Goal: Task Accomplishment & Management: Complete application form

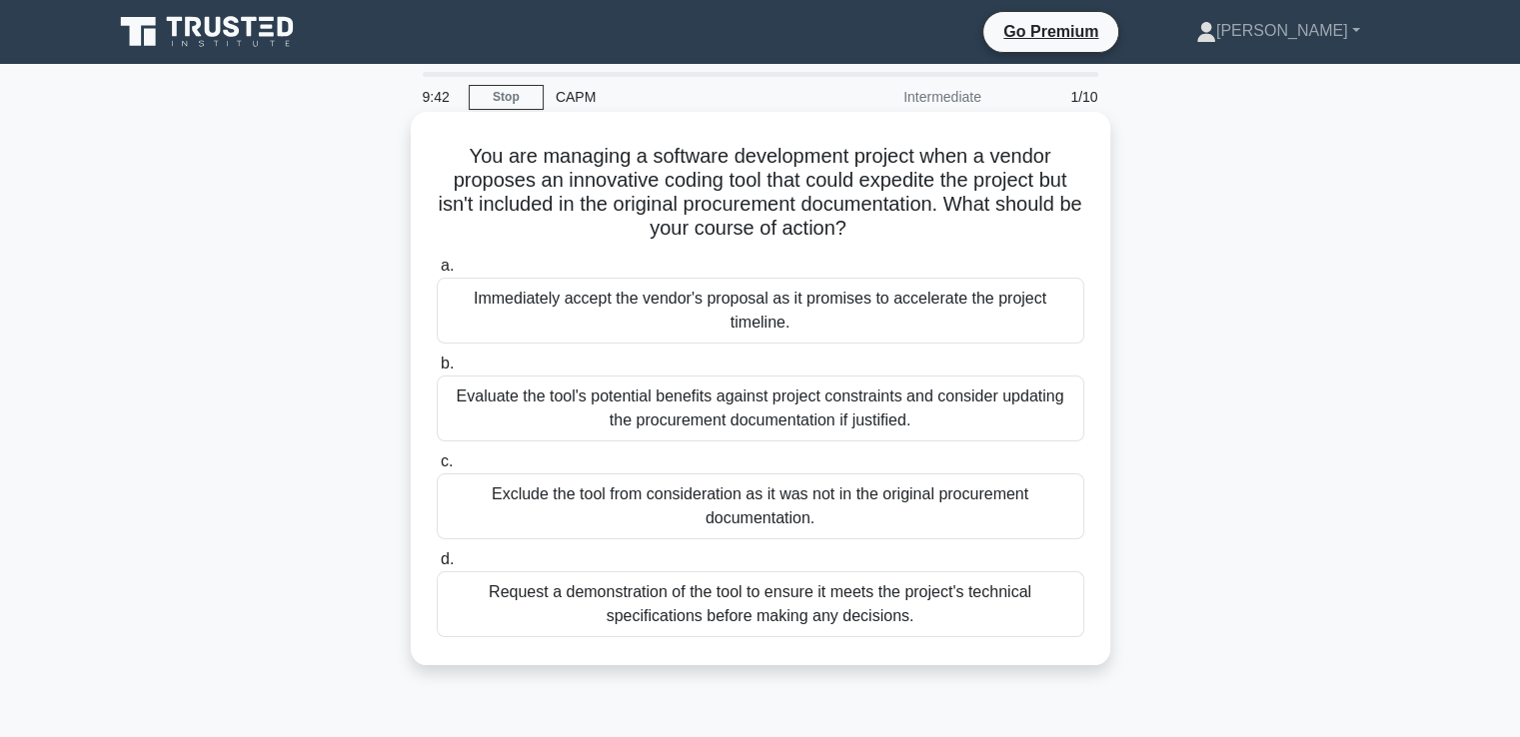
click at [572, 414] on div "Evaluate the tool's potential benefits against project constraints and consider…" at bounding box center [761, 409] width 648 height 66
click at [437, 371] on input "b. Evaluate the tool's potential benefits against project constraints and consi…" at bounding box center [437, 364] width 0 height 13
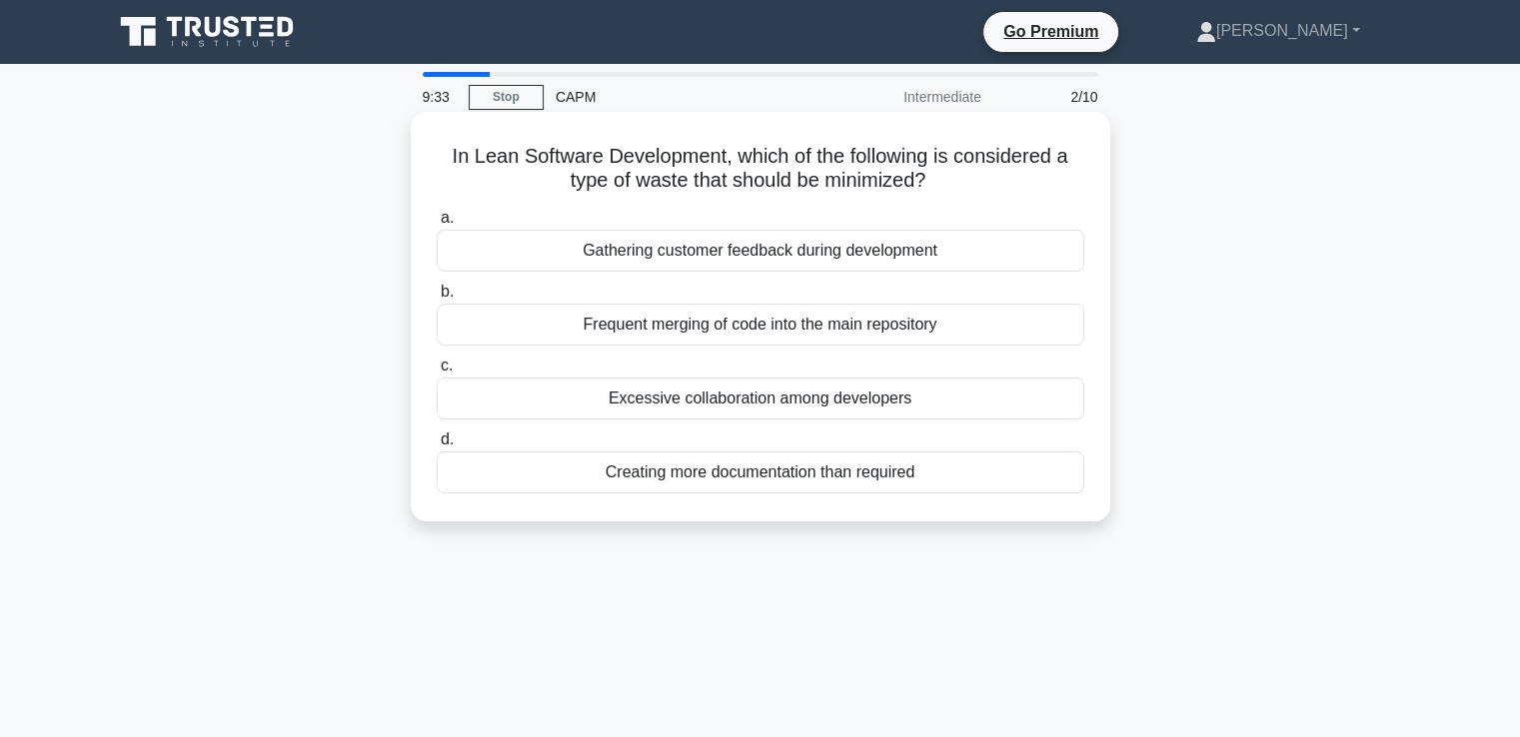
click at [536, 481] on div "Creating more documentation than required" at bounding box center [761, 473] width 648 height 42
click at [437, 447] on input "d. Creating more documentation than required" at bounding box center [437, 440] width 0 height 13
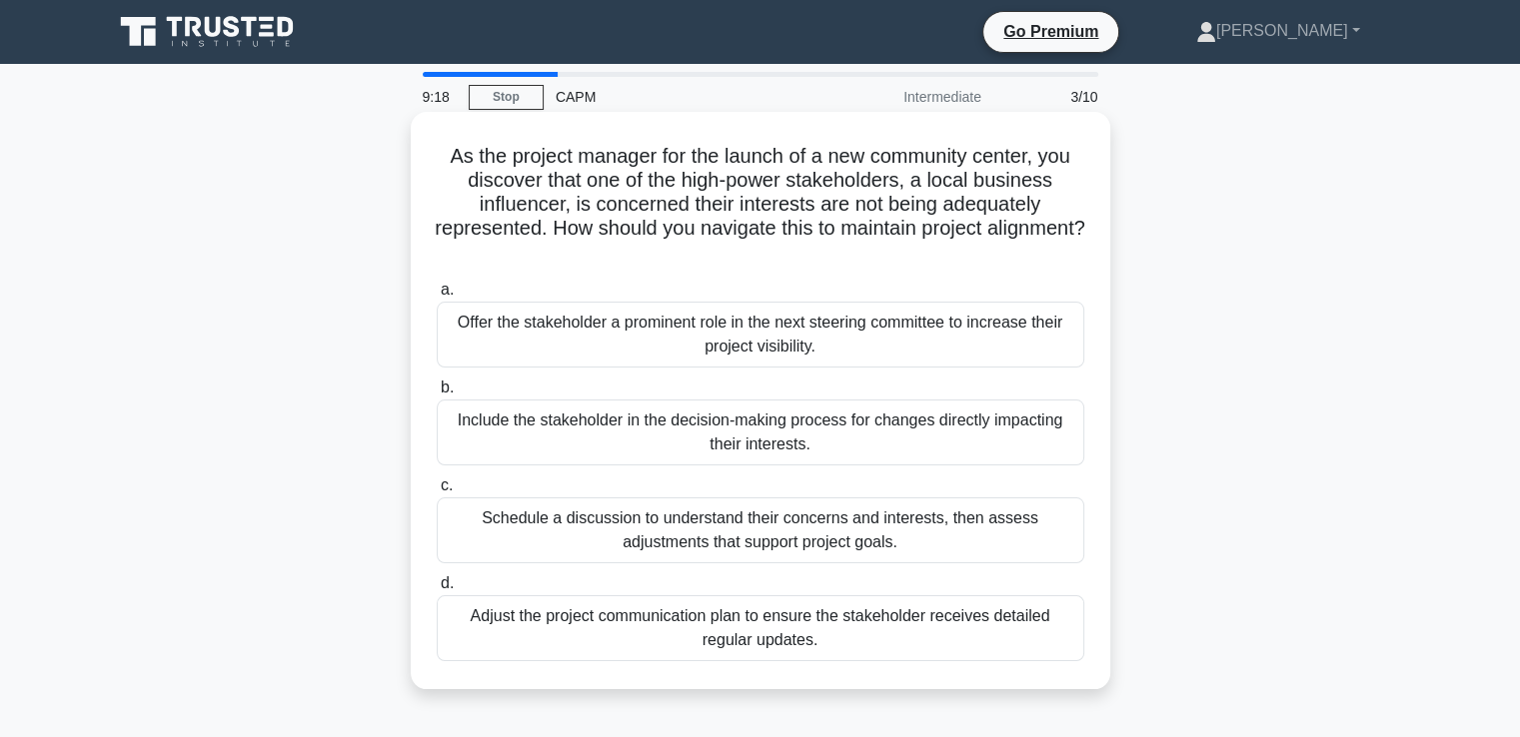
click at [567, 535] on div "Schedule a discussion to understand their concerns and interests, then assess a…" at bounding box center [761, 531] width 648 height 66
click at [437, 493] on input "c. Schedule a discussion to understand their concerns and interests, then asses…" at bounding box center [437, 486] width 0 height 13
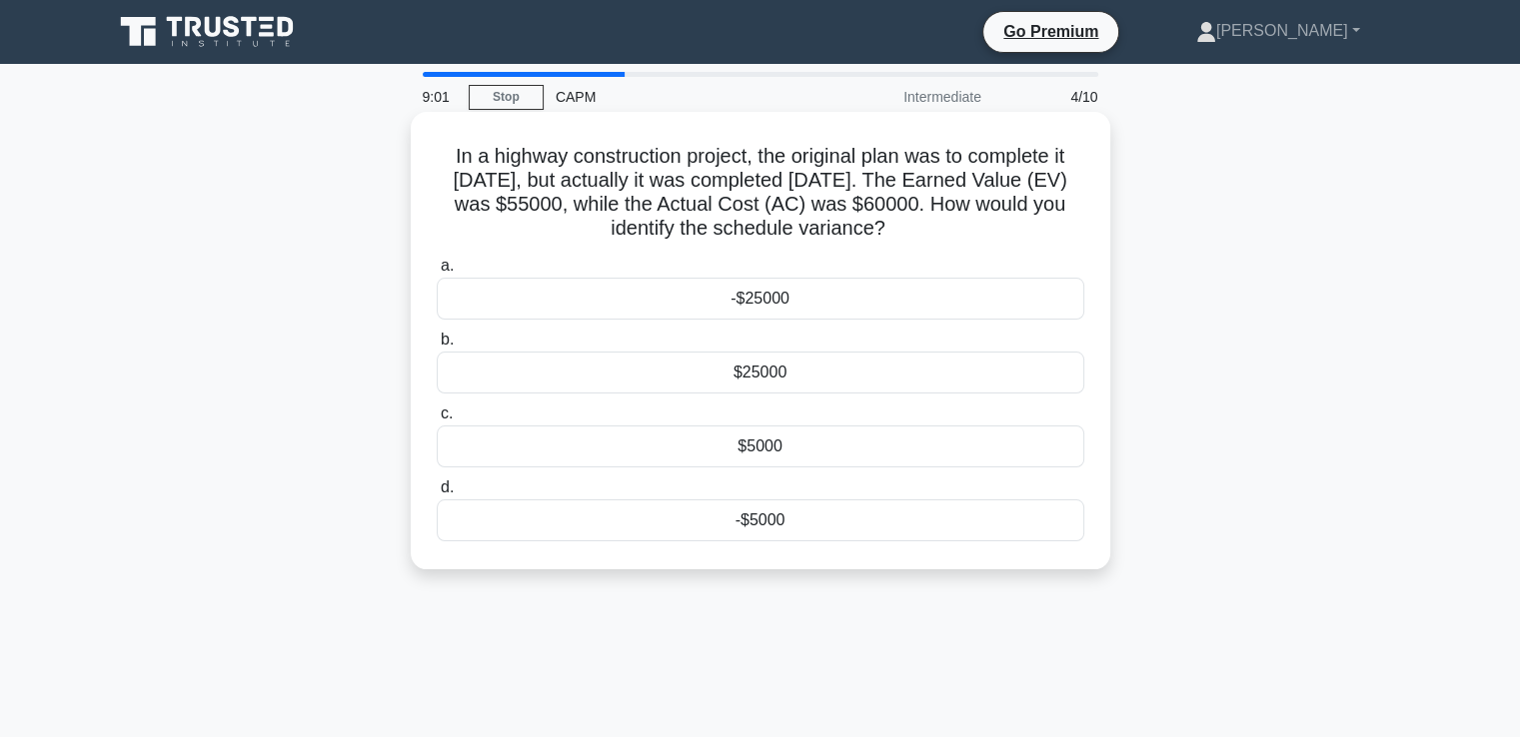
click at [595, 445] on div "$5000" at bounding box center [761, 447] width 648 height 42
click at [437, 421] on input "c. $5000" at bounding box center [437, 414] width 0 height 13
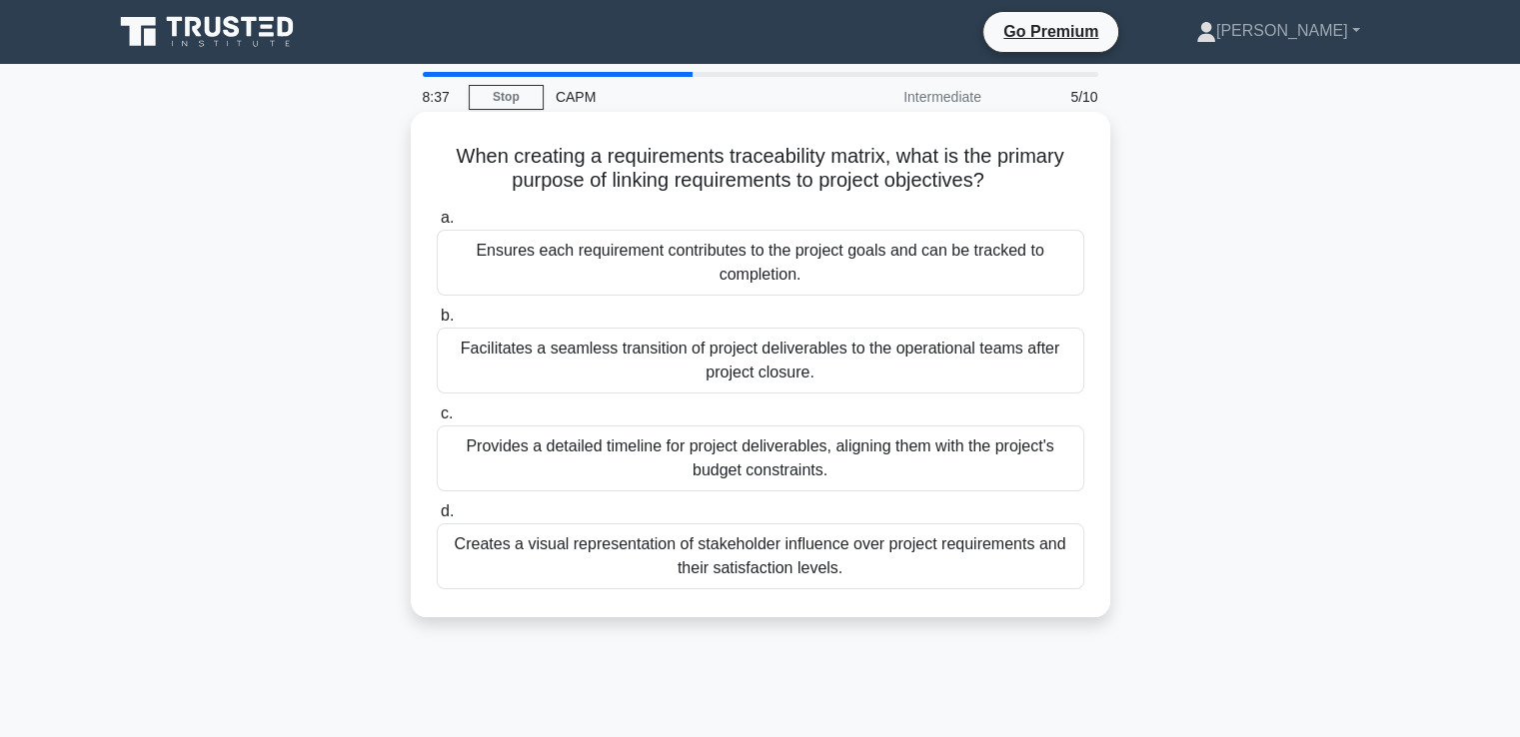
click at [564, 468] on div "Provides a detailed timeline for project deliverables, aligning them with the p…" at bounding box center [761, 459] width 648 height 66
click at [437, 421] on input "c. Provides a detailed timeline for project deliverables, aligning them with th…" at bounding box center [437, 414] width 0 height 13
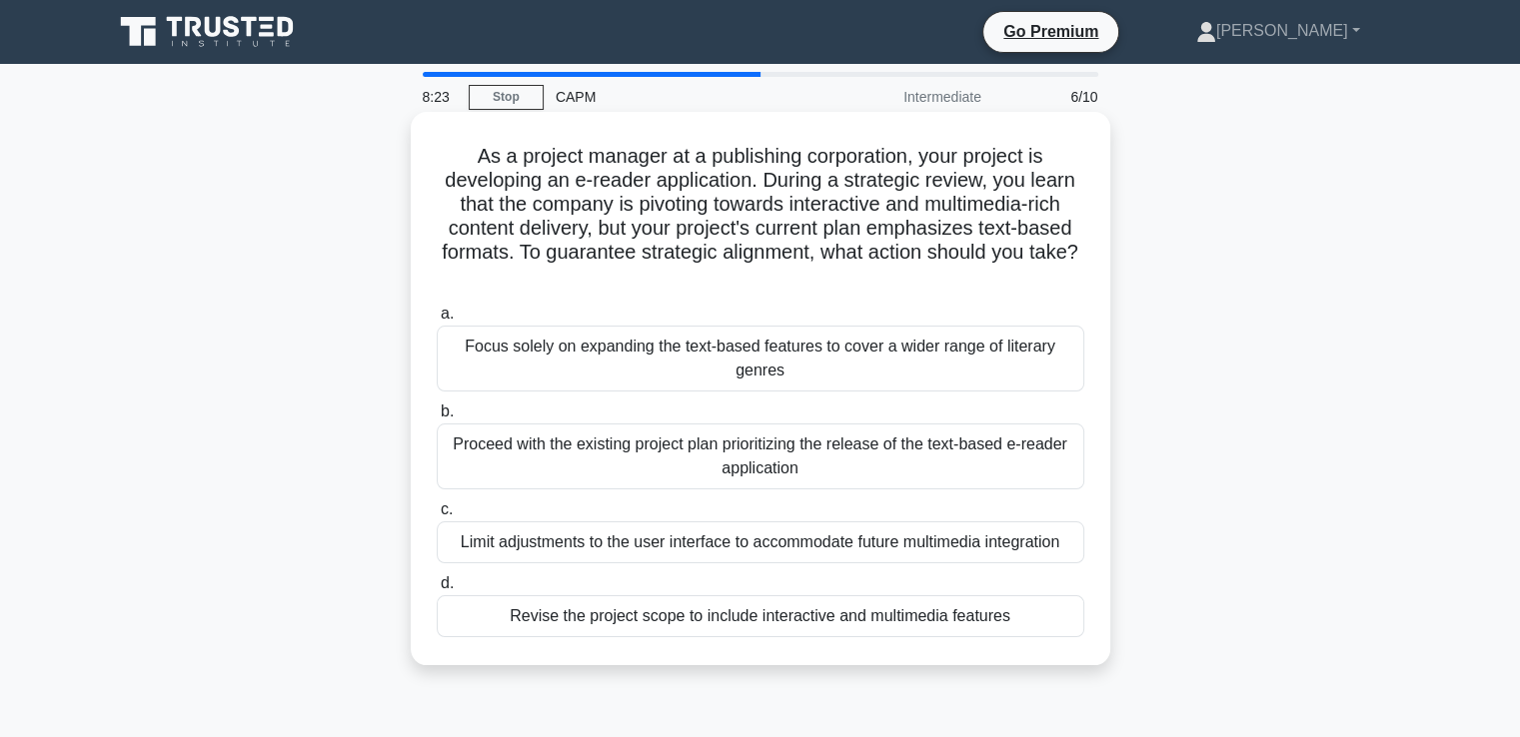
click at [532, 623] on div "Revise the project scope to include interactive and multimedia features" at bounding box center [761, 617] width 648 height 42
click at [437, 591] on input "d. Revise the project scope to include interactive and multimedia features" at bounding box center [437, 584] width 0 height 13
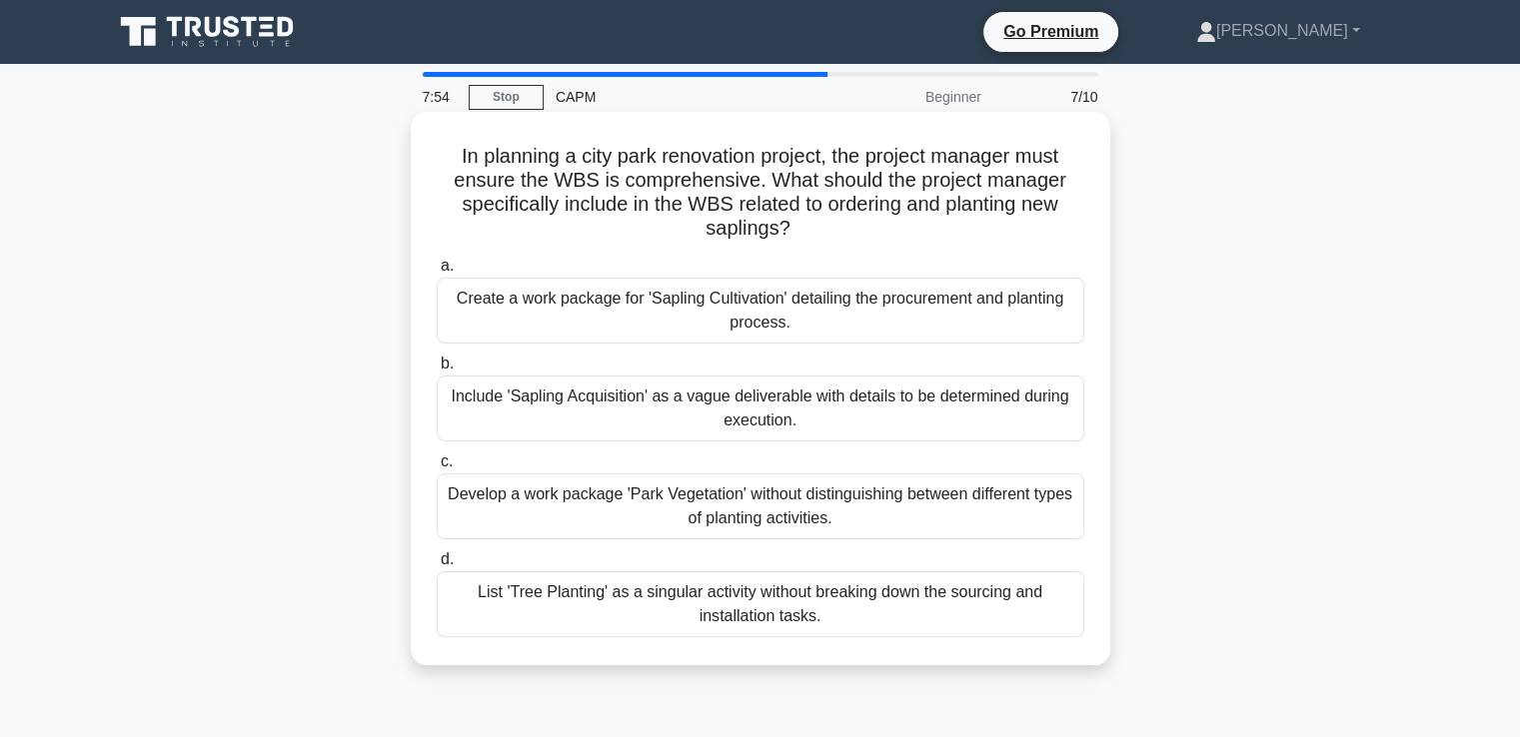
click at [588, 309] on div "Create a work package for 'Sapling Cultivation' detailing the procurement and p…" at bounding box center [761, 311] width 648 height 66
click at [437, 273] on input "a. Create a work package for 'Sapling Cultivation' detailing the procurement an…" at bounding box center [437, 266] width 0 height 13
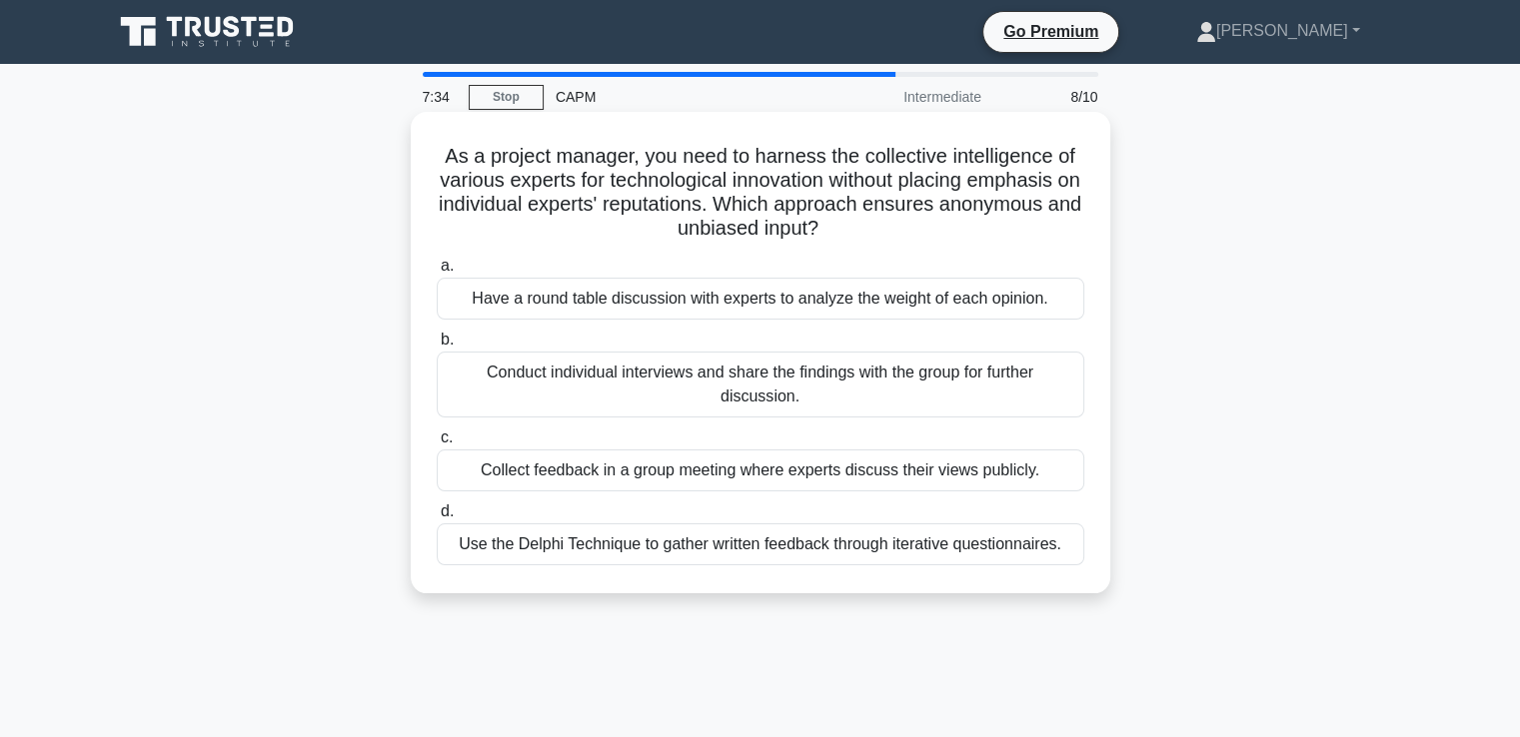
click at [594, 560] on div "Use the Delphi Technique to gather written feedback through iterative questionn…" at bounding box center [761, 545] width 648 height 42
click at [437, 519] on input "d. Use the Delphi Technique to gather written feedback through iterative questi…" at bounding box center [437, 512] width 0 height 13
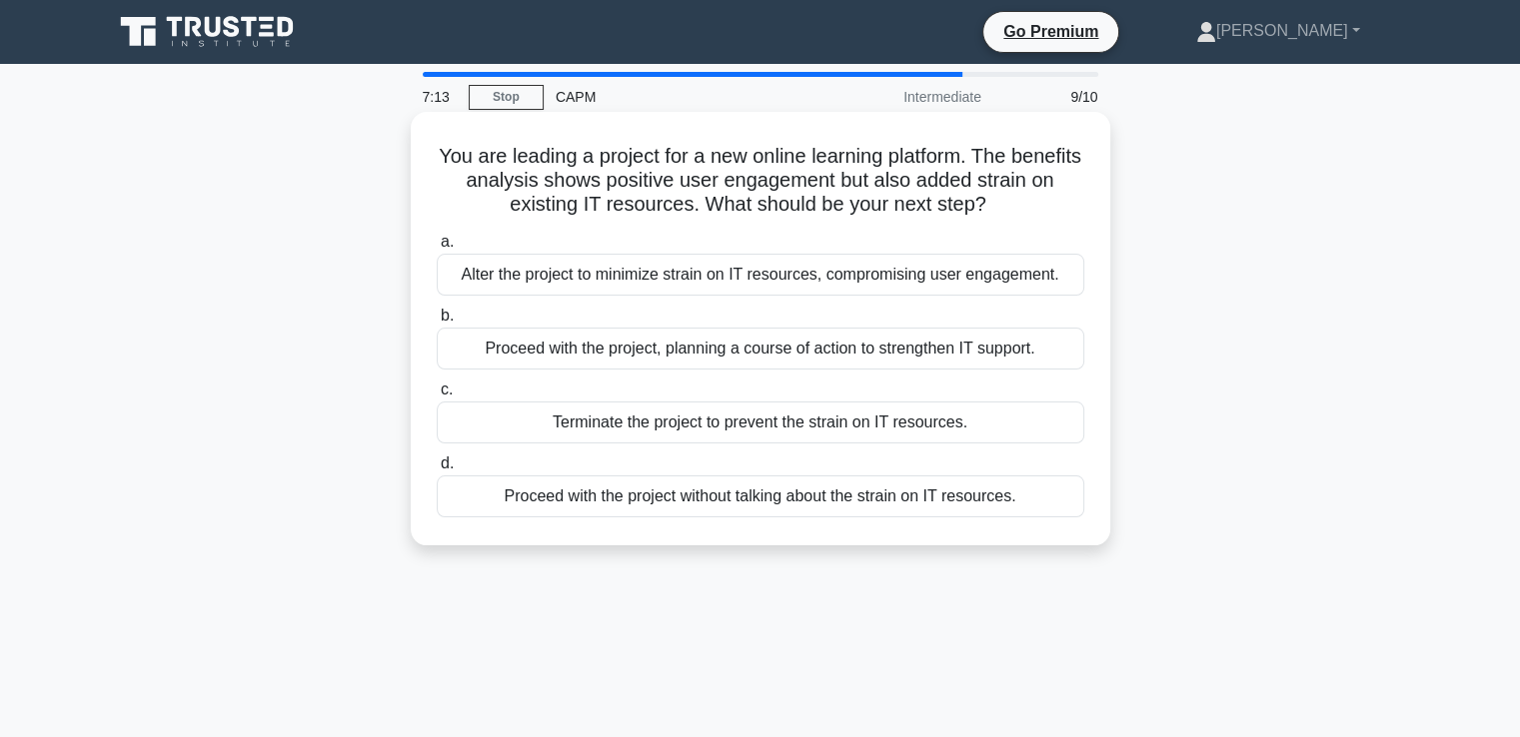
click at [534, 273] on div "Alter the project to minimize strain on IT resources, compromising user engagem…" at bounding box center [761, 275] width 648 height 42
click at [437, 249] on input "a. Alter the project to minimize strain on IT resources, compromising user enga…" at bounding box center [437, 242] width 0 height 13
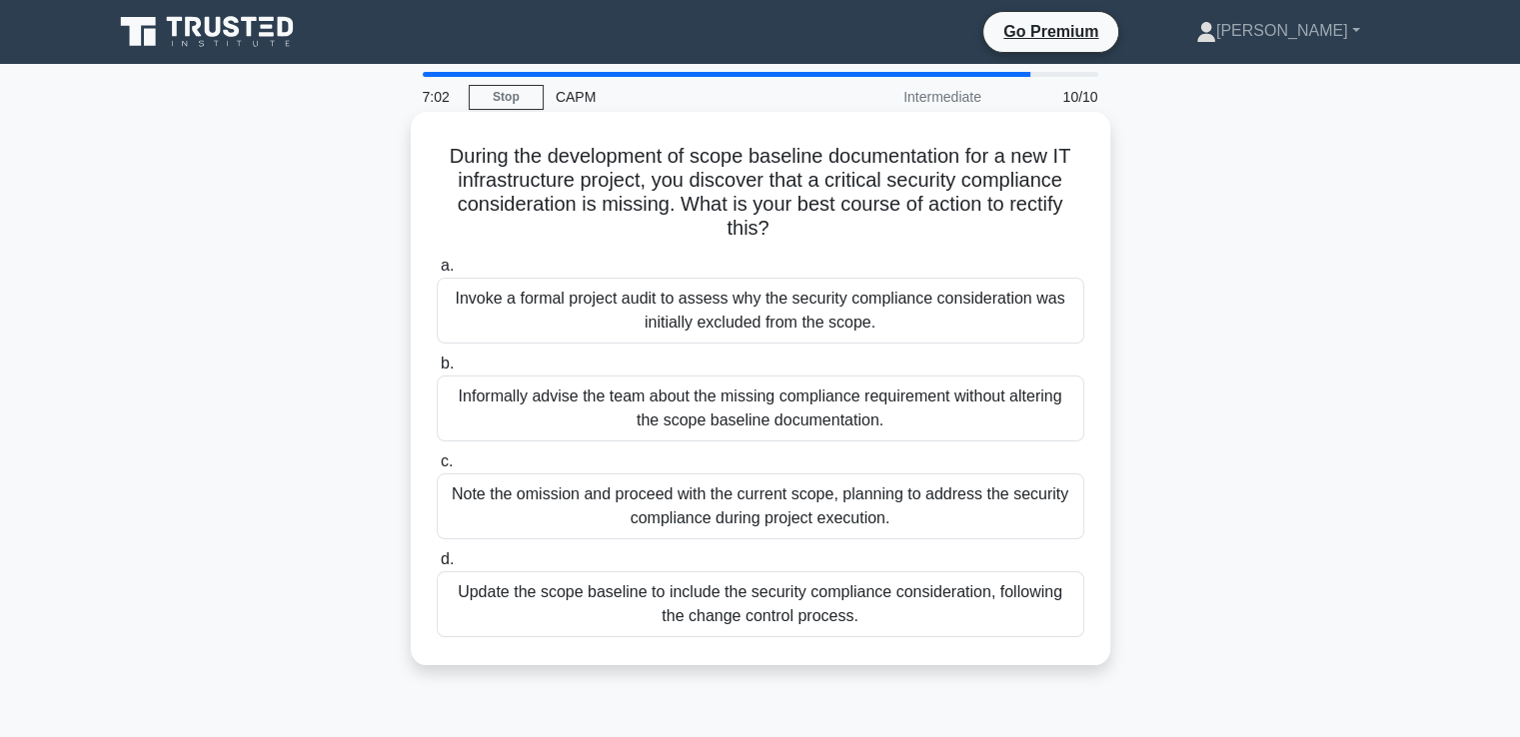
click at [567, 613] on div "Update the scope baseline to include the security compliance consideration, fol…" at bounding box center [761, 605] width 648 height 66
click at [437, 567] on input "d. Update the scope baseline to include the security compliance consideration, …" at bounding box center [437, 560] width 0 height 13
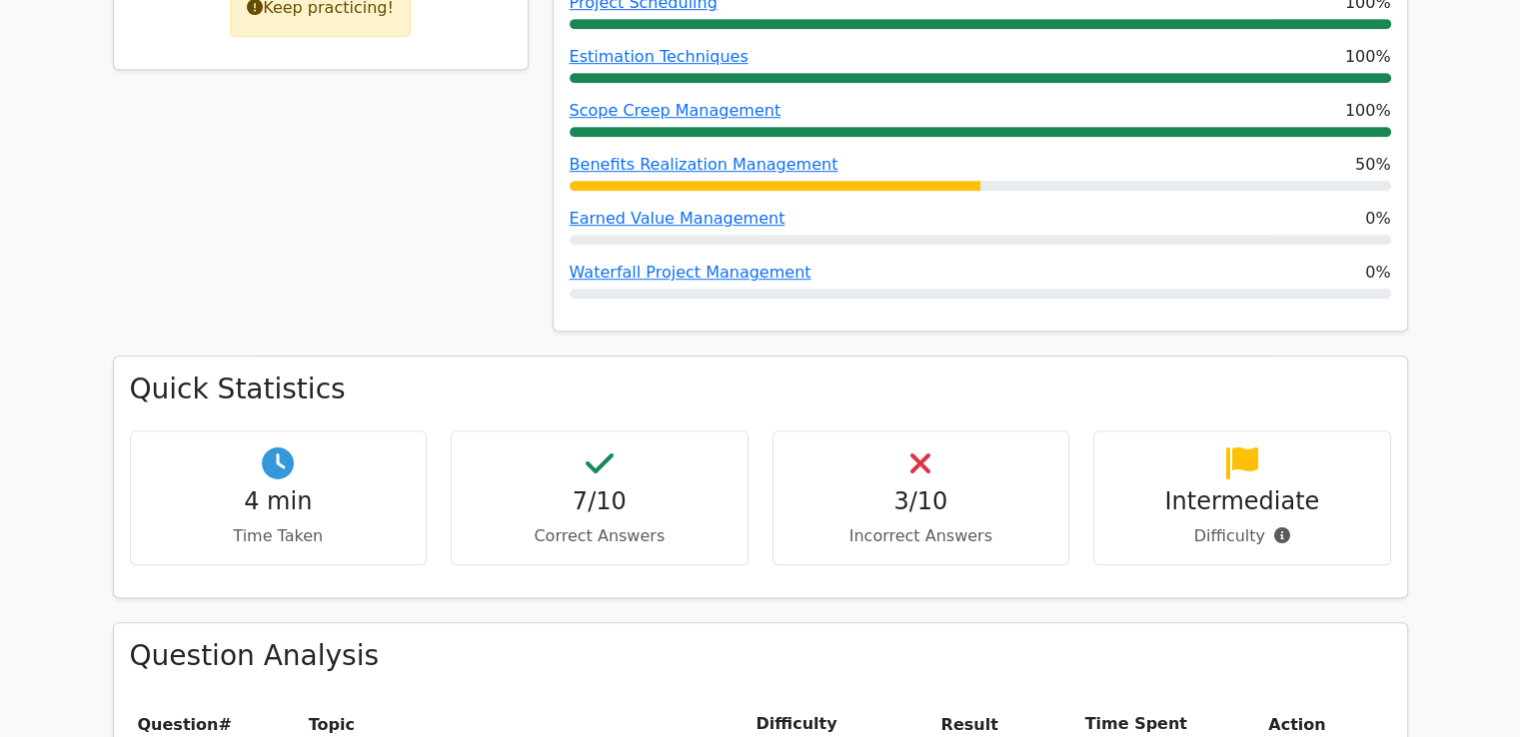
scroll to position [1151, 0]
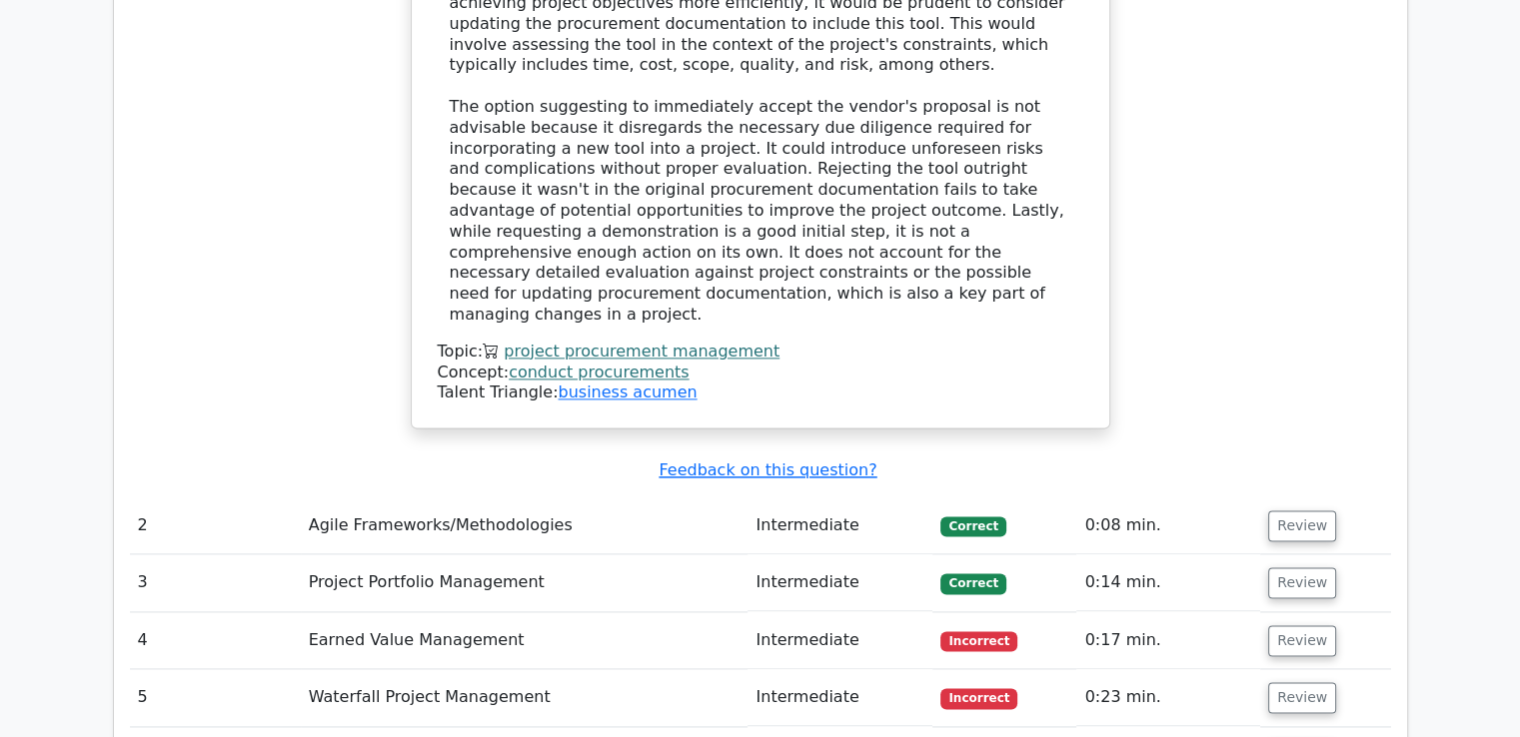
scroll to position [2730, 0]
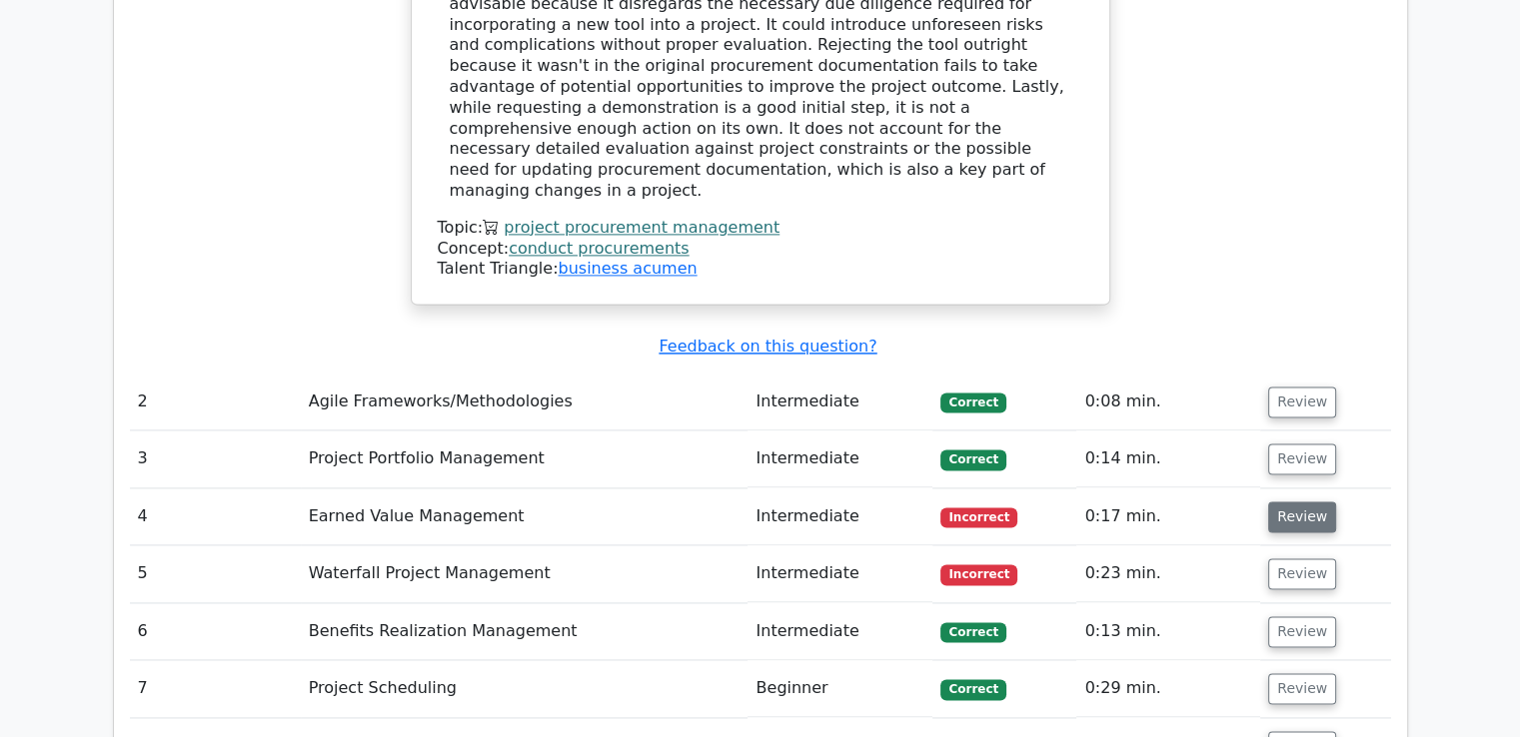
click at [1300, 502] on button "Review" at bounding box center [1302, 517] width 68 height 31
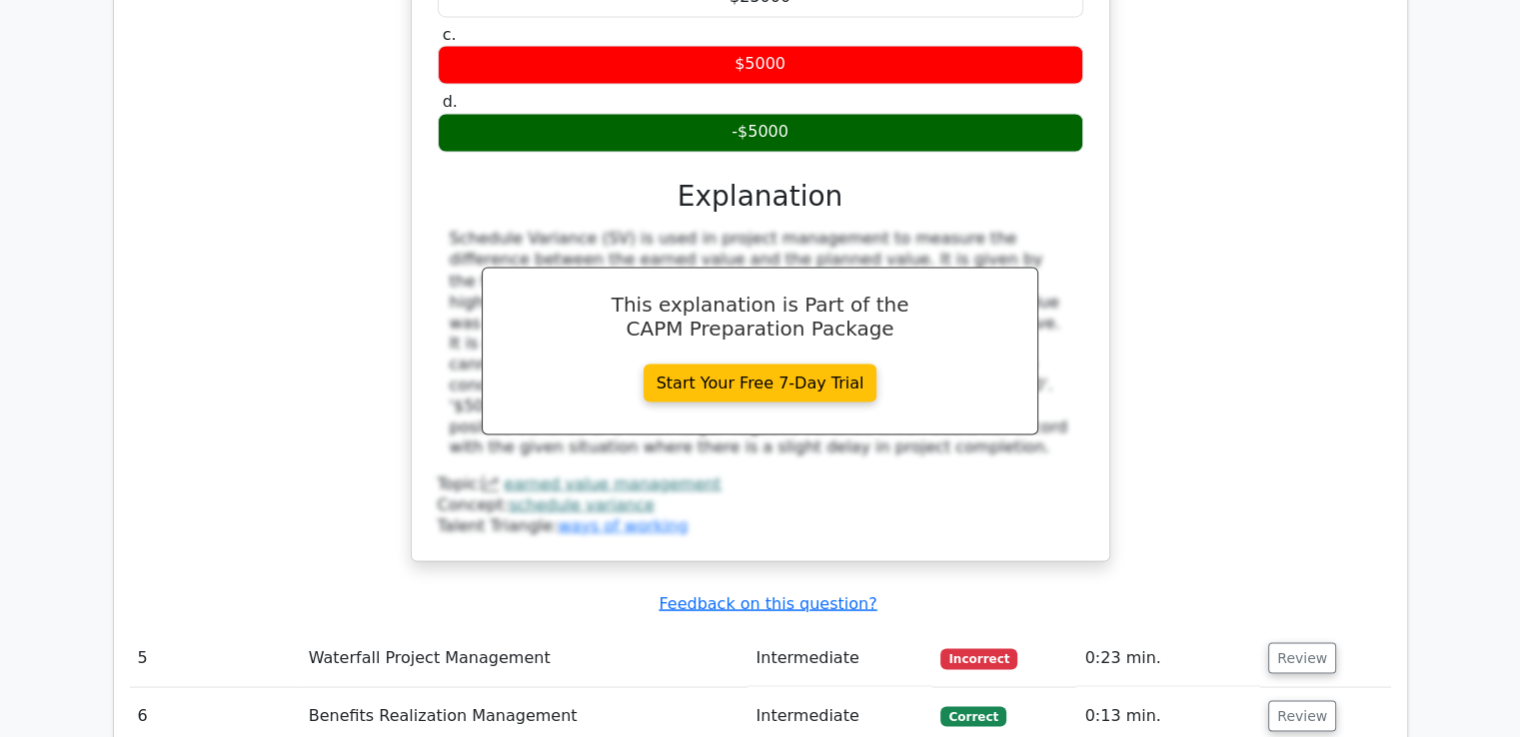
scroll to position [3807, 0]
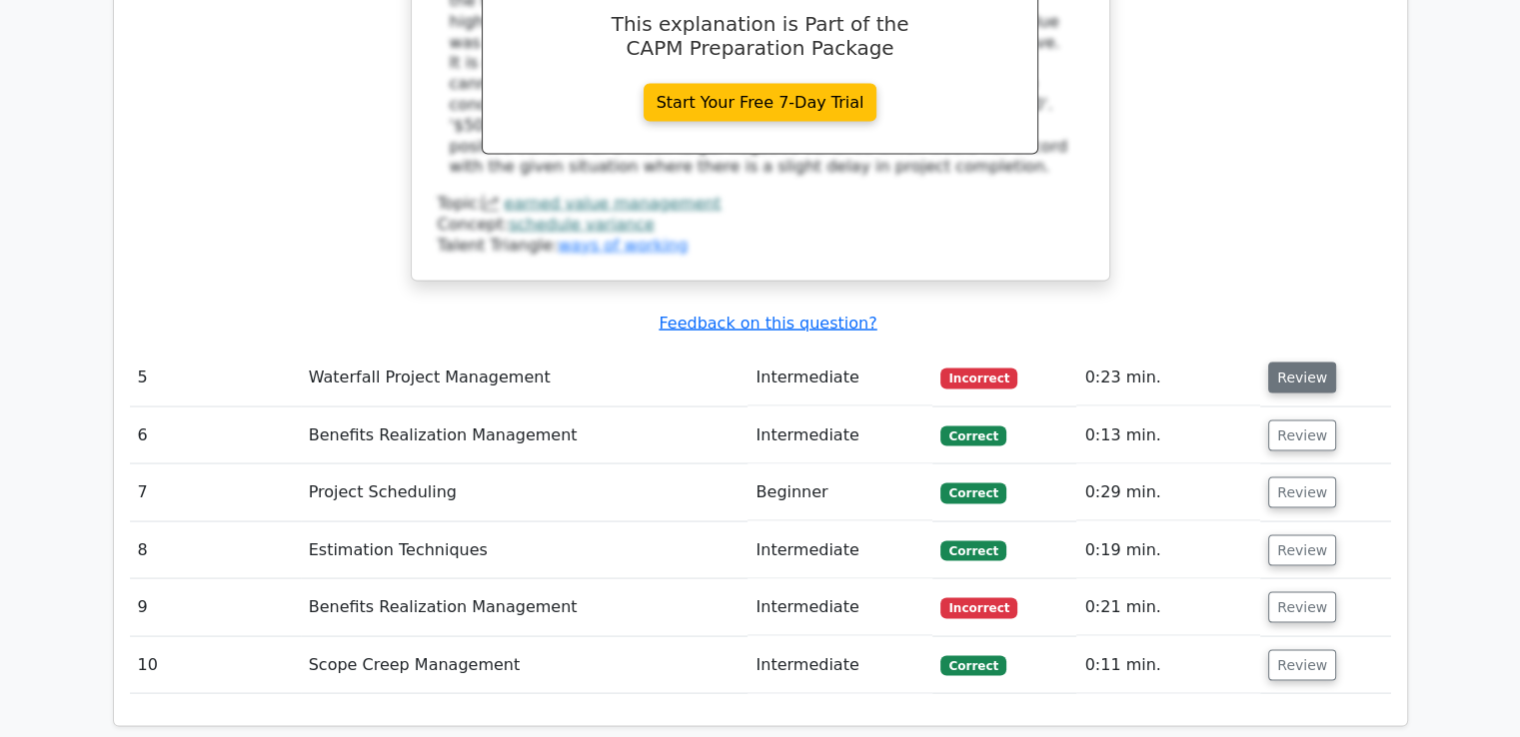
click at [1304, 363] on button "Review" at bounding box center [1302, 378] width 68 height 31
